Goal: Information Seeking & Learning: Learn about a topic

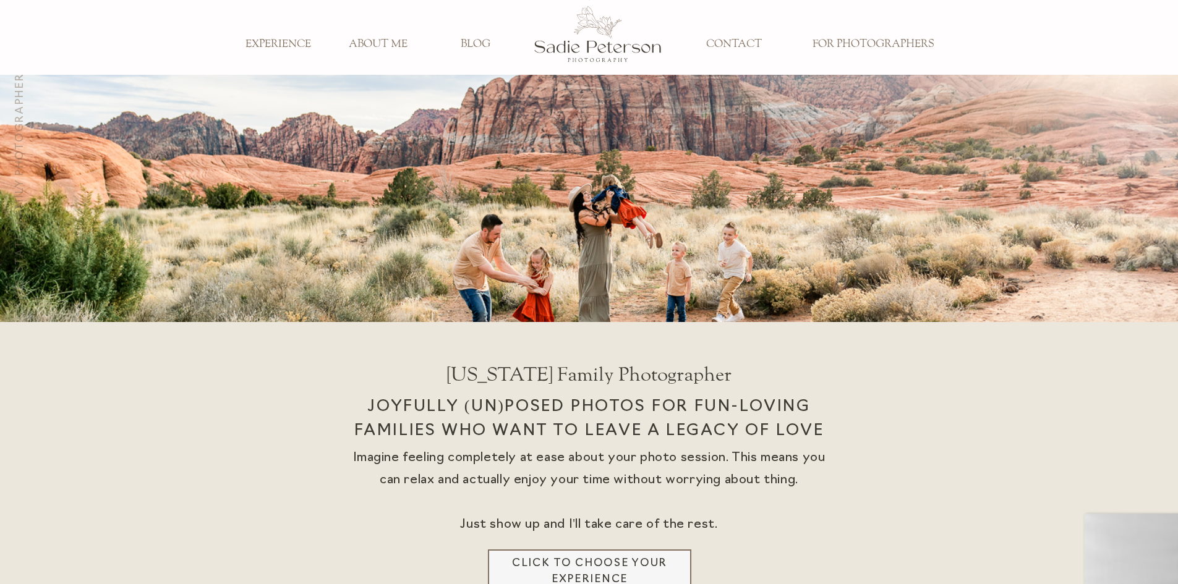
click at [296, 39] on h3 "EXPERIENCE" at bounding box center [278, 45] width 82 height 14
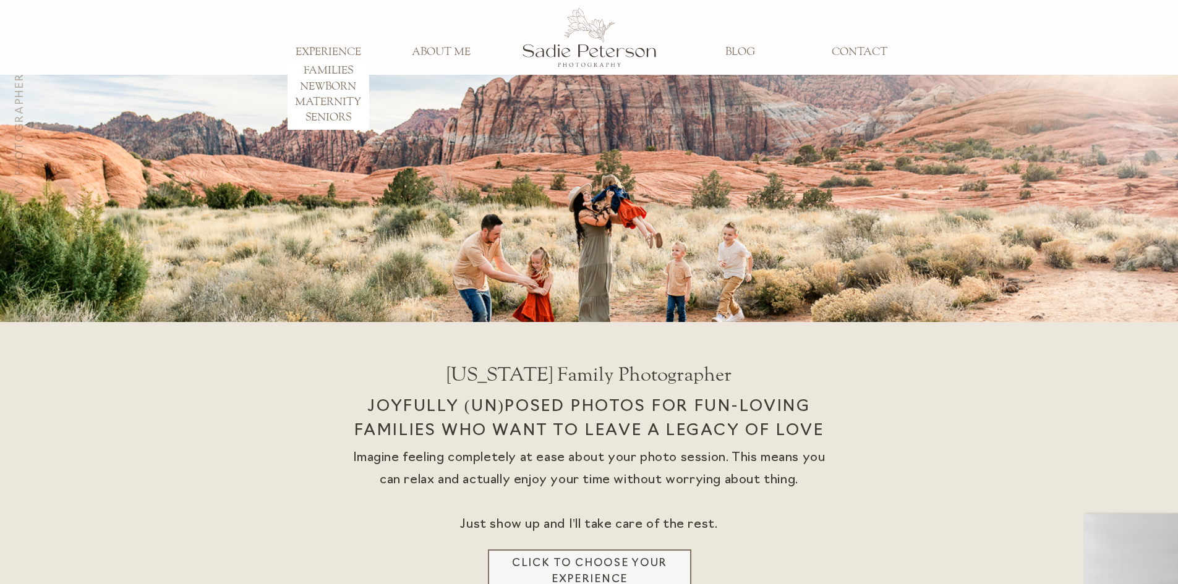
click at [331, 66] on h3 "FAMILIES" at bounding box center [328, 71] width 82 height 14
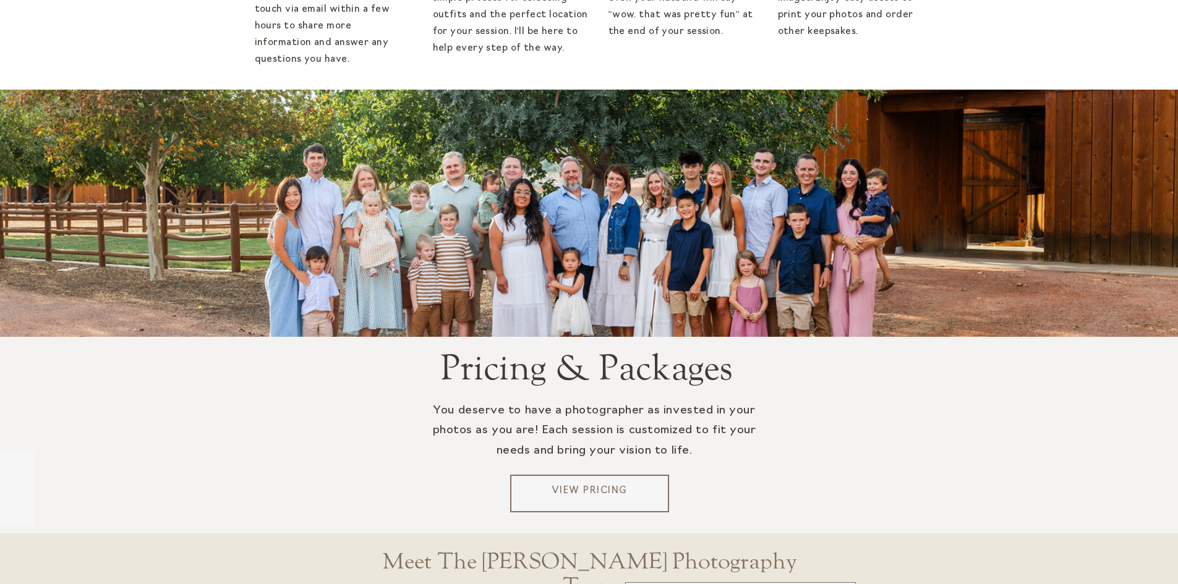
scroll to position [2473, 0]
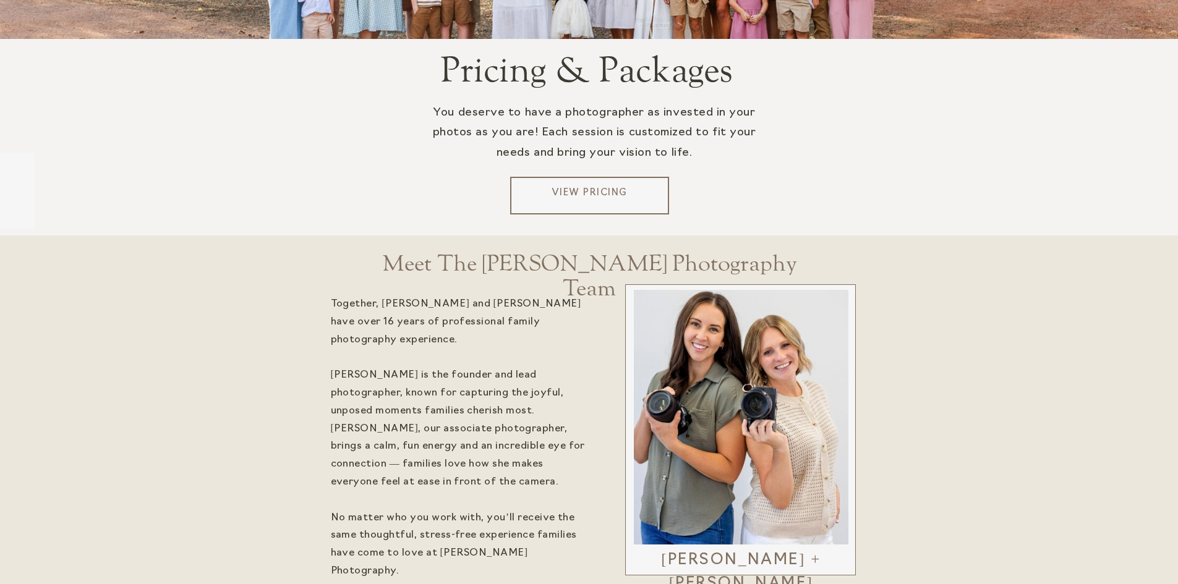
click at [626, 196] on p "View Pricing" at bounding box center [589, 196] width 149 height 19
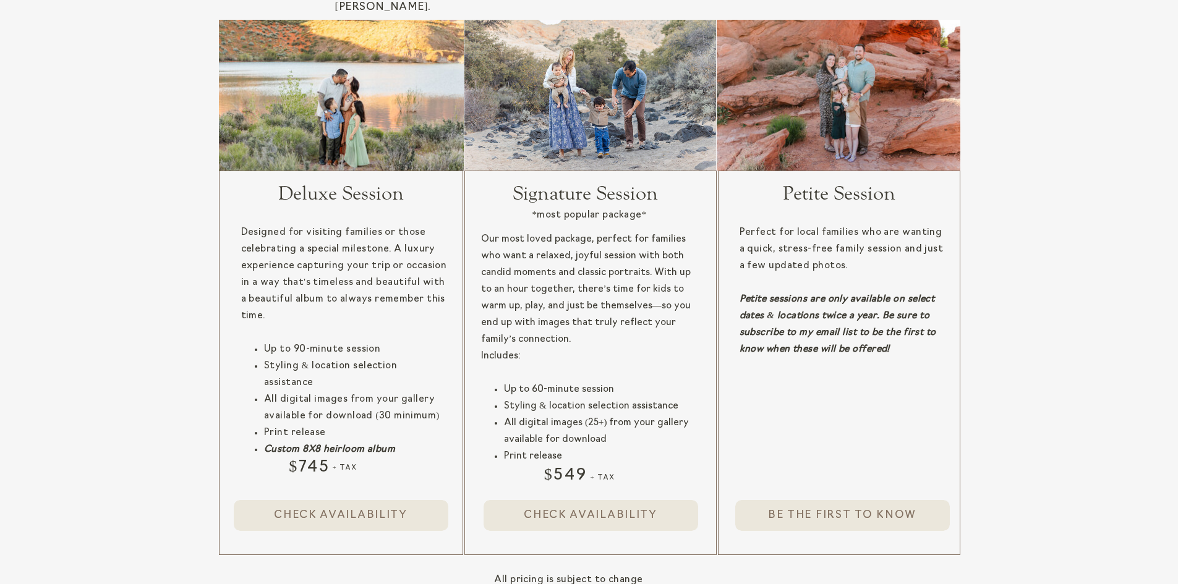
scroll to position [1175, 0]
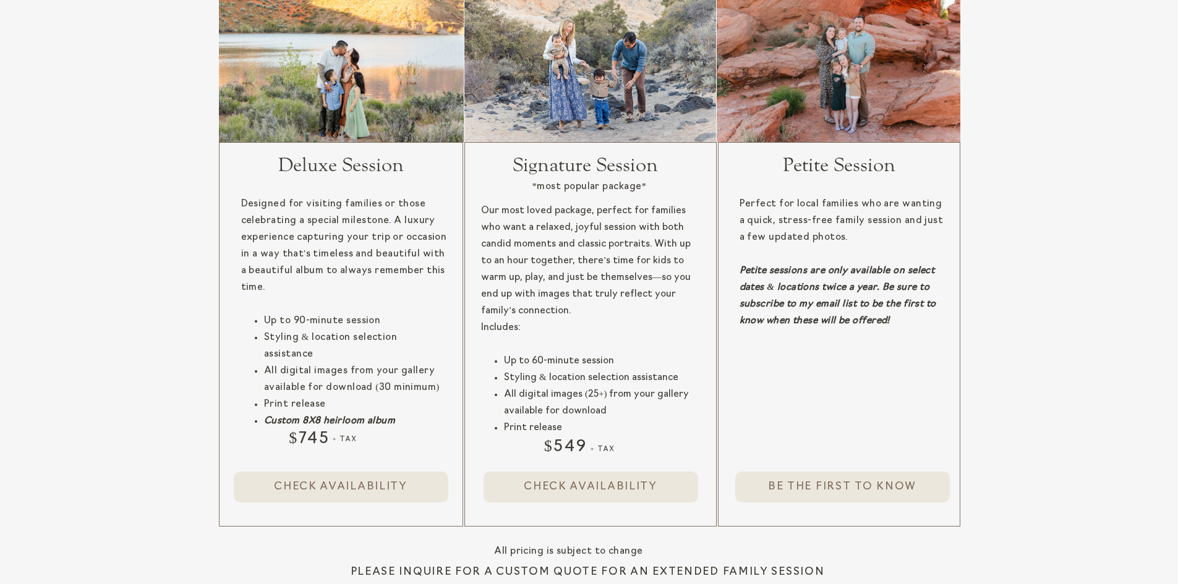
click at [846, 161] on h2 "Petite Session" at bounding box center [840, 170] width 168 height 30
drag, startPoint x: 870, startPoint y: 112, endPoint x: 871, endPoint y: 120, distance: 8.1
click at [871, 111] on div at bounding box center [839, 66] width 244 height 151
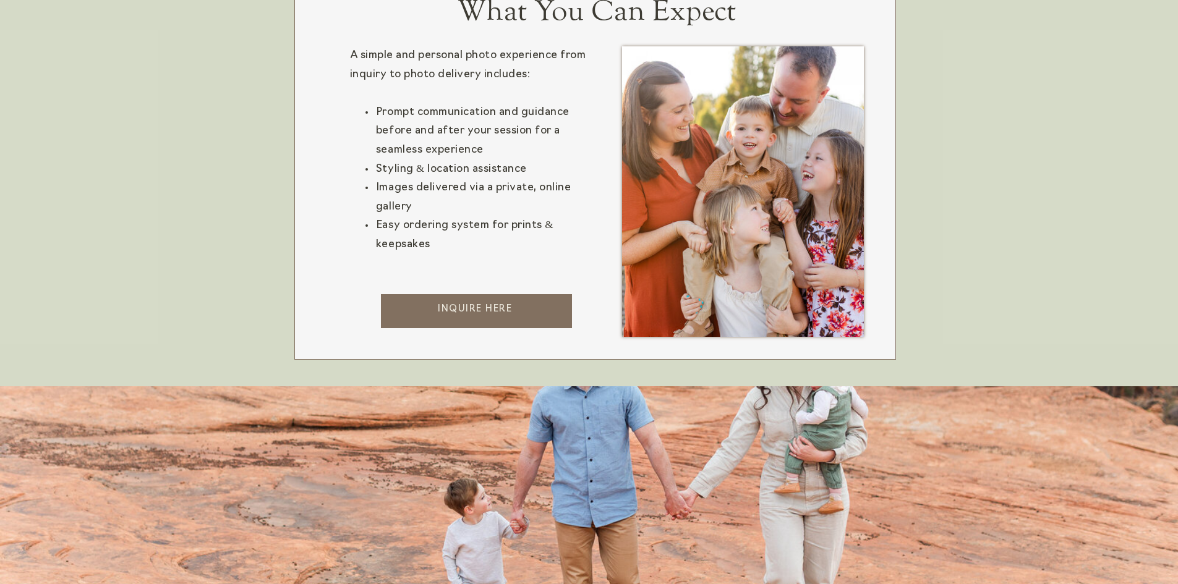
scroll to position [1546, 0]
